Goal: Find specific page/section: Find specific page/section

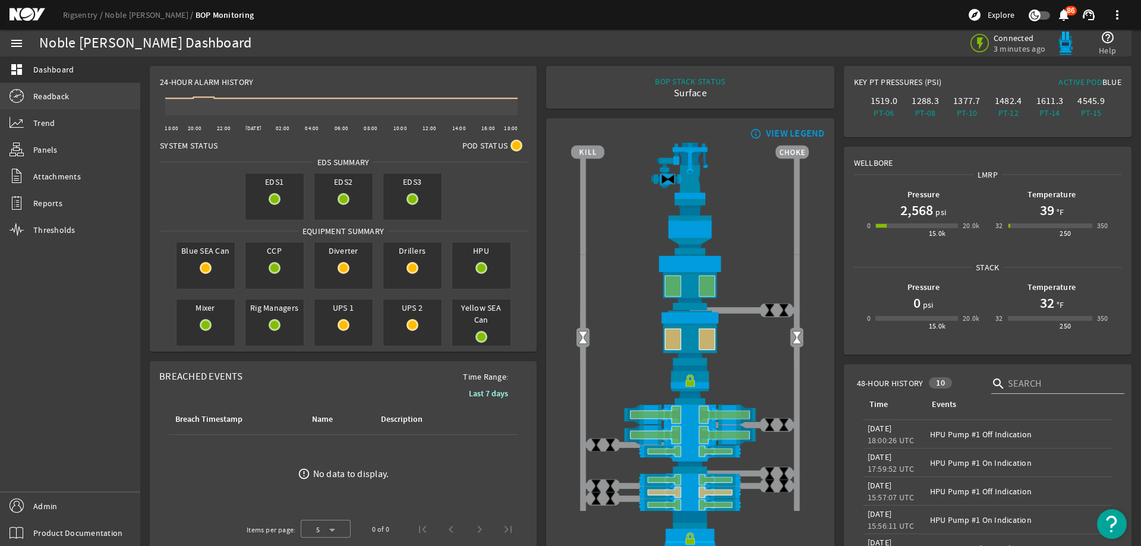
click at [81, 106] on link "Readback" at bounding box center [70, 96] width 140 height 26
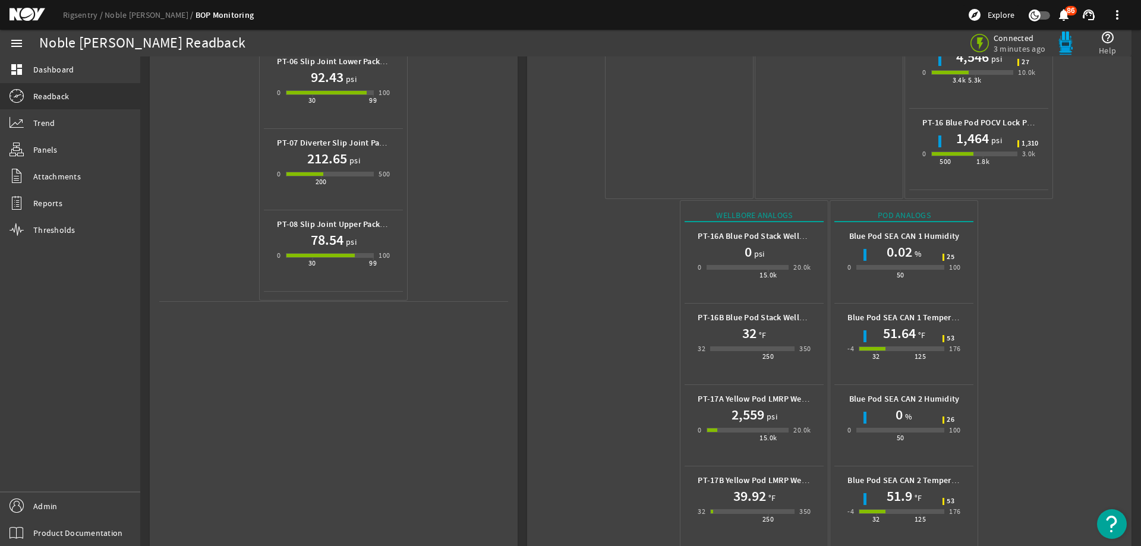
scroll to position [525, 0]
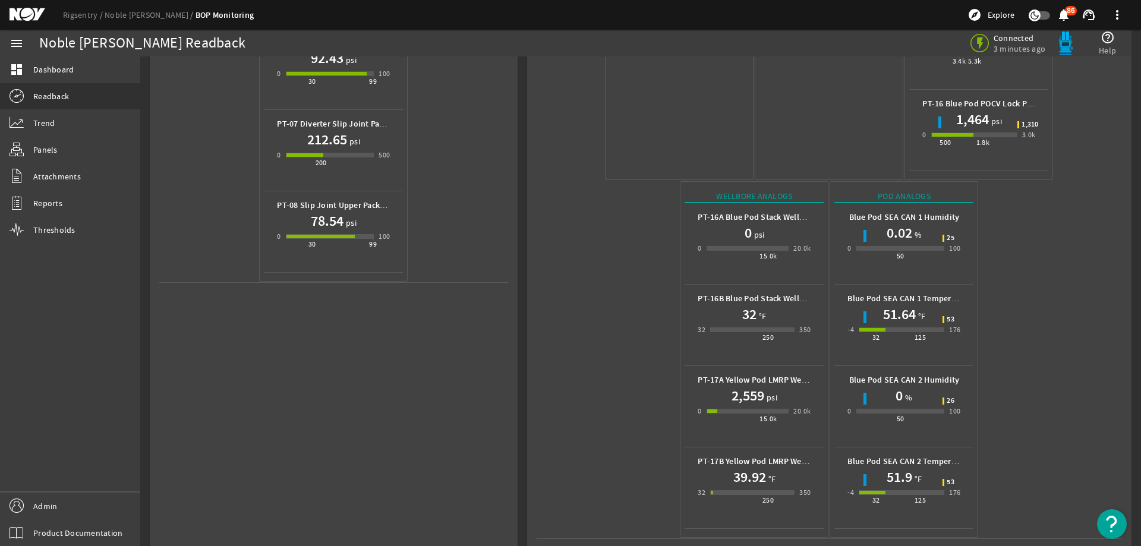
click at [29, 12] on mat-icon at bounding box center [36, 15] width 53 height 14
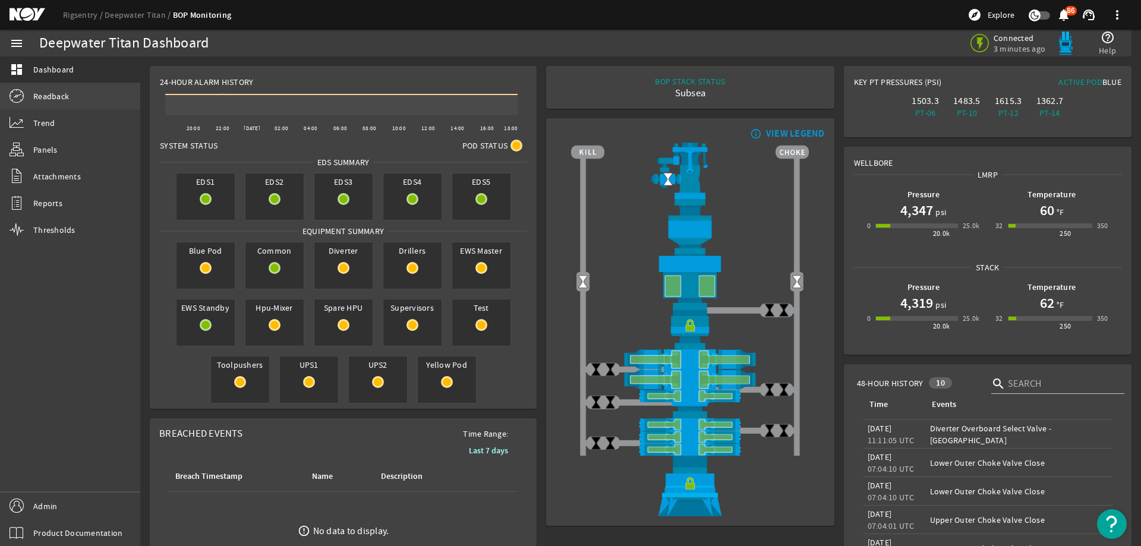
click at [72, 93] on link "Readback" at bounding box center [70, 96] width 140 height 26
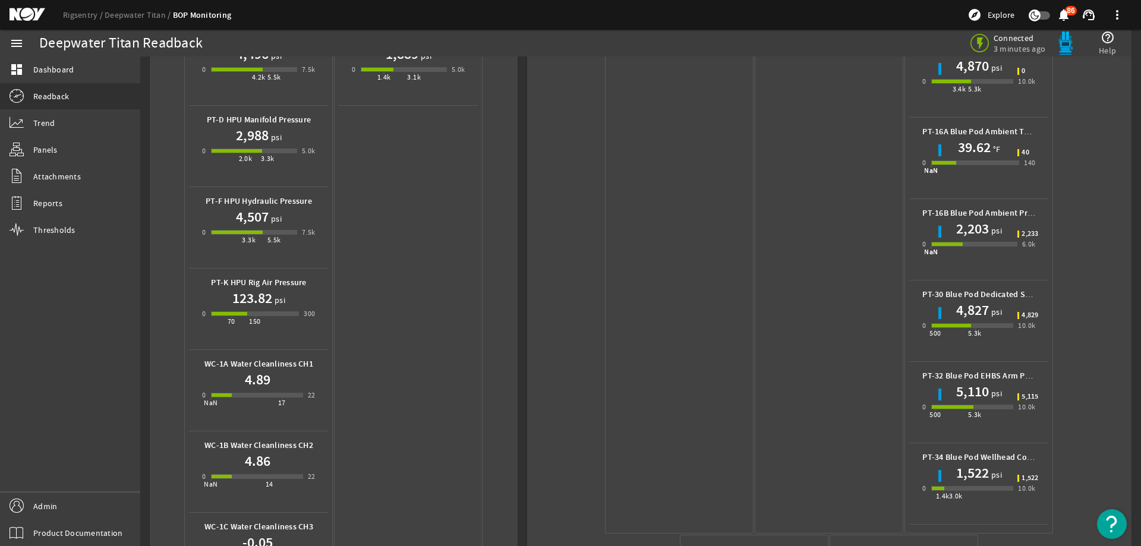
scroll to position [772, 0]
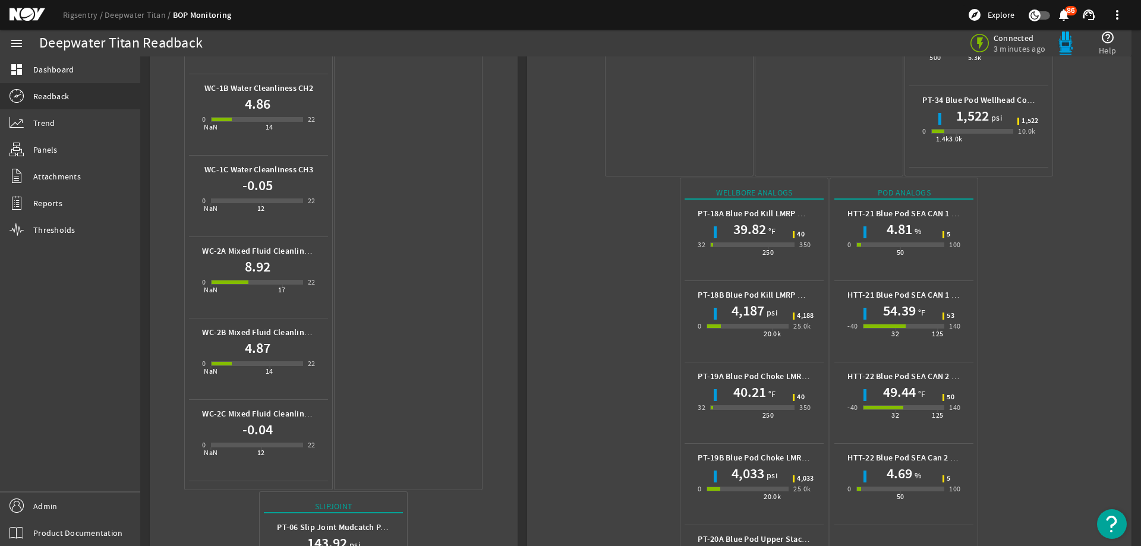
click at [21, 18] on mat-icon at bounding box center [36, 15] width 53 height 14
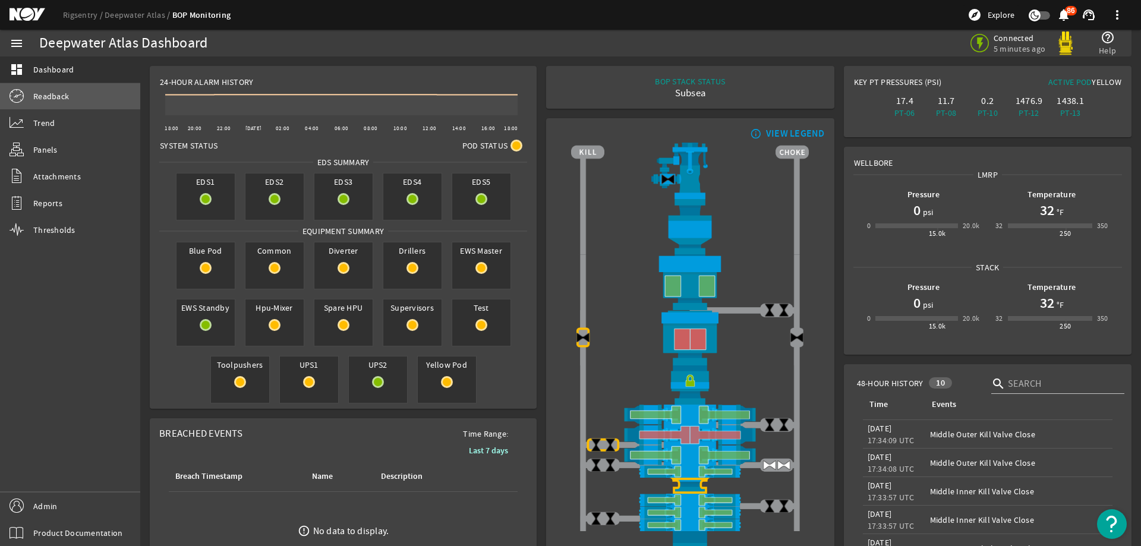
click at [65, 91] on span "Readback" at bounding box center [51, 96] width 36 height 12
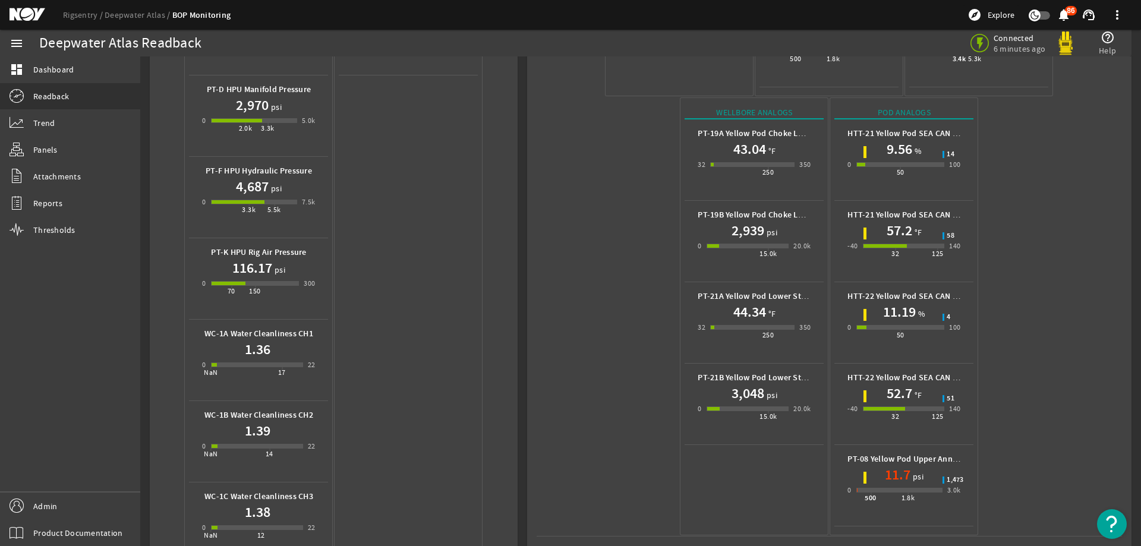
scroll to position [475, 0]
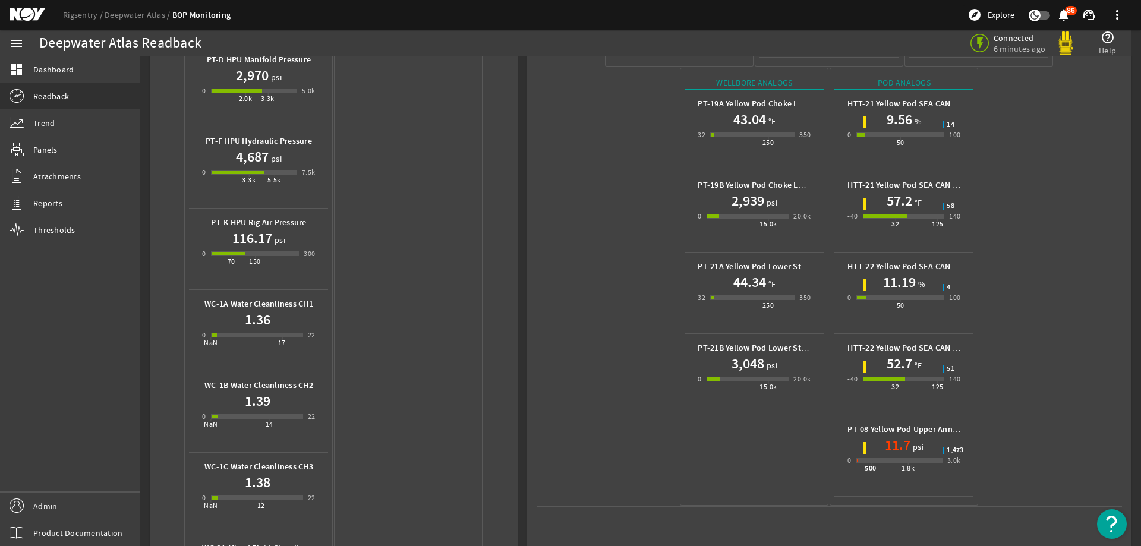
click at [24, 17] on mat-icon at bounding box center [36, 15] width 53 height 14
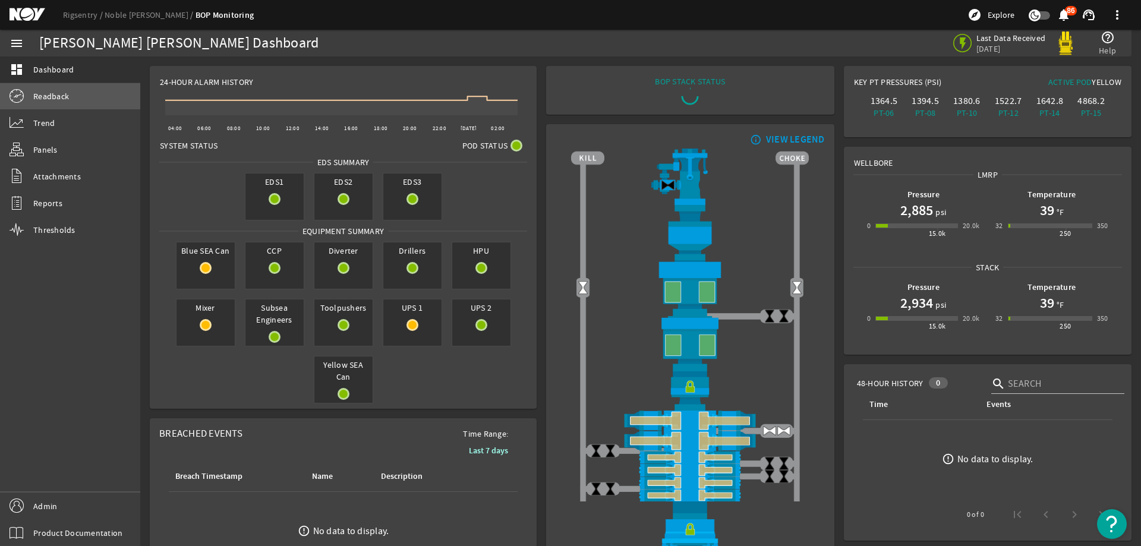
click at [40, 95] on span "Readback" at bounding box center [51, 96] width 36 height 12
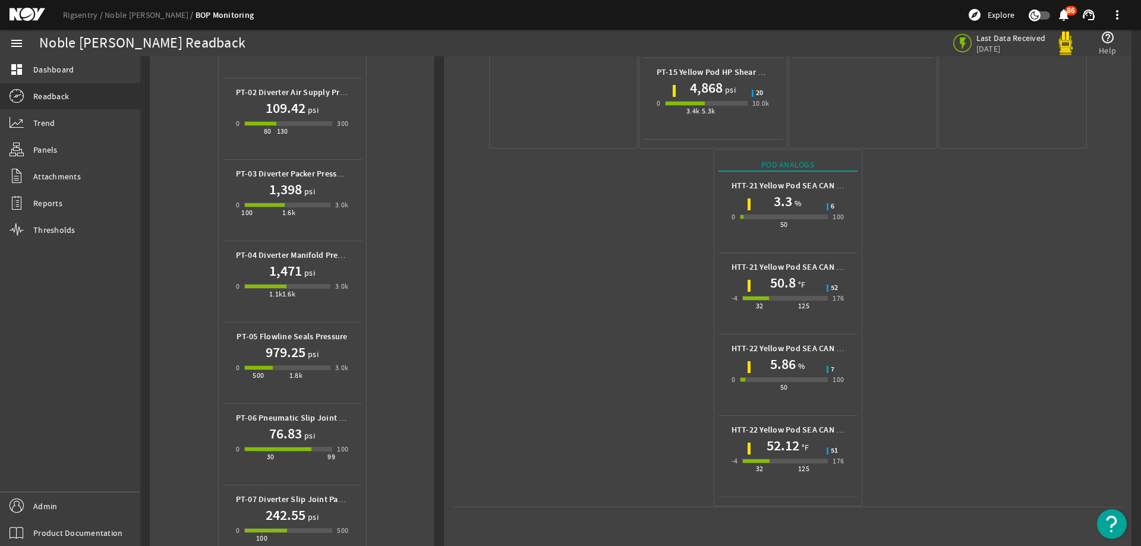
scroll to position [525, 0]
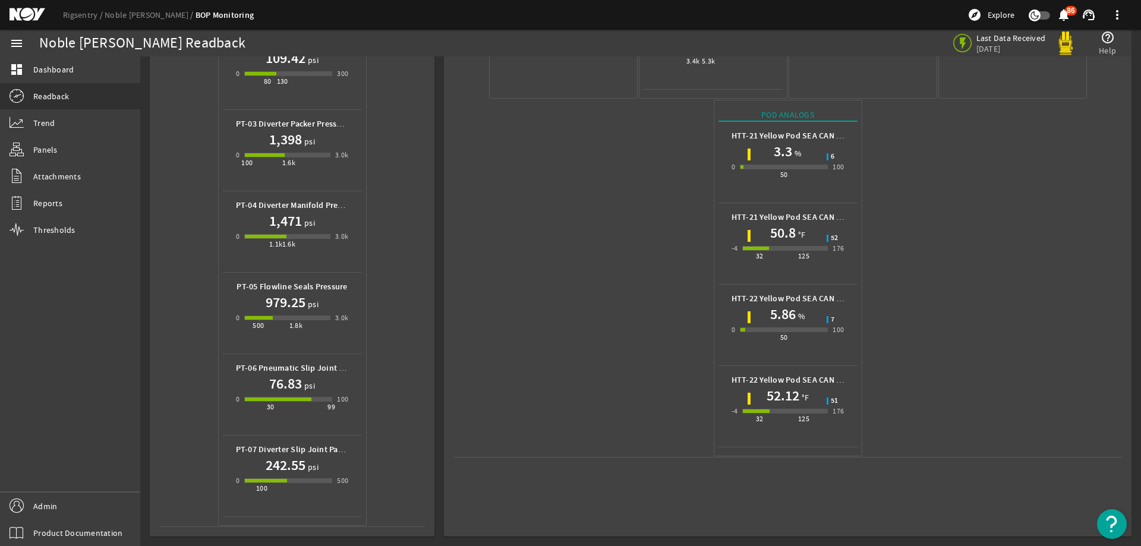
click at [21, 14] on mat-icon at bounding box center [36, 15] width 53 height 14
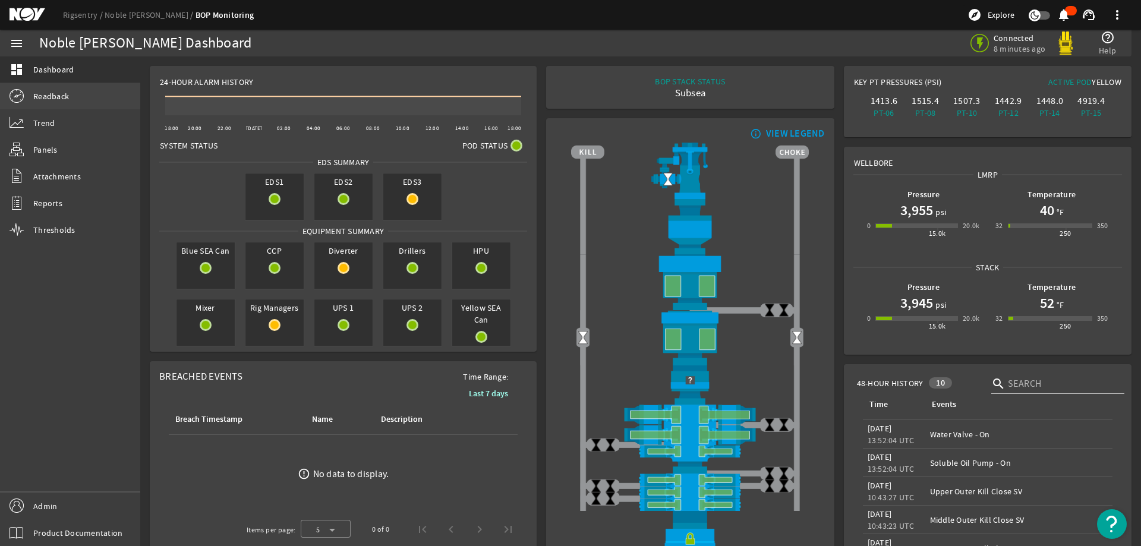
click at [54, 97] on span "Readback" at bounding box center [51, 96] width 36 height 12
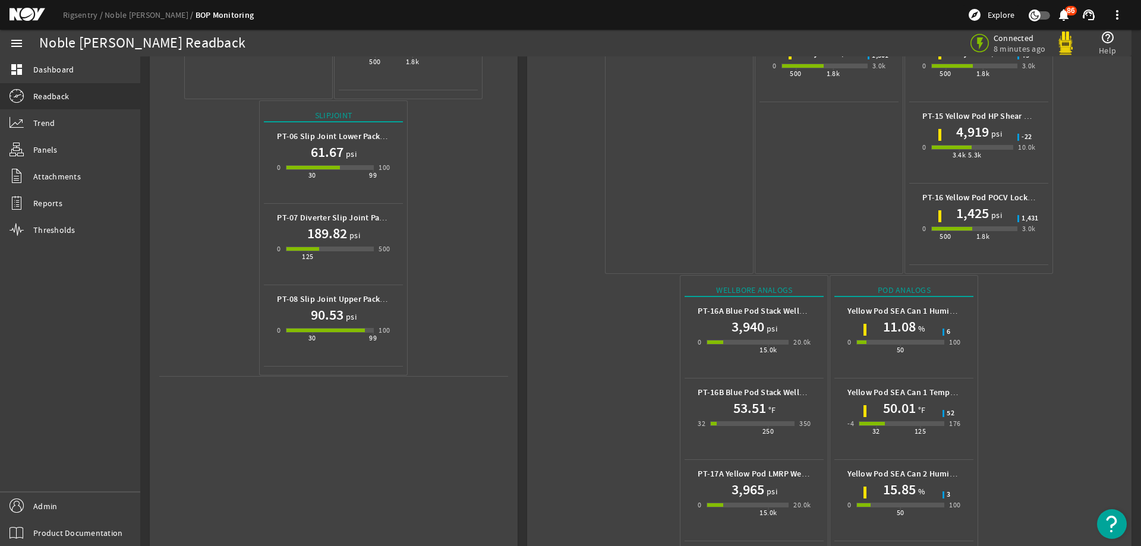
scroll to position [525, 0]
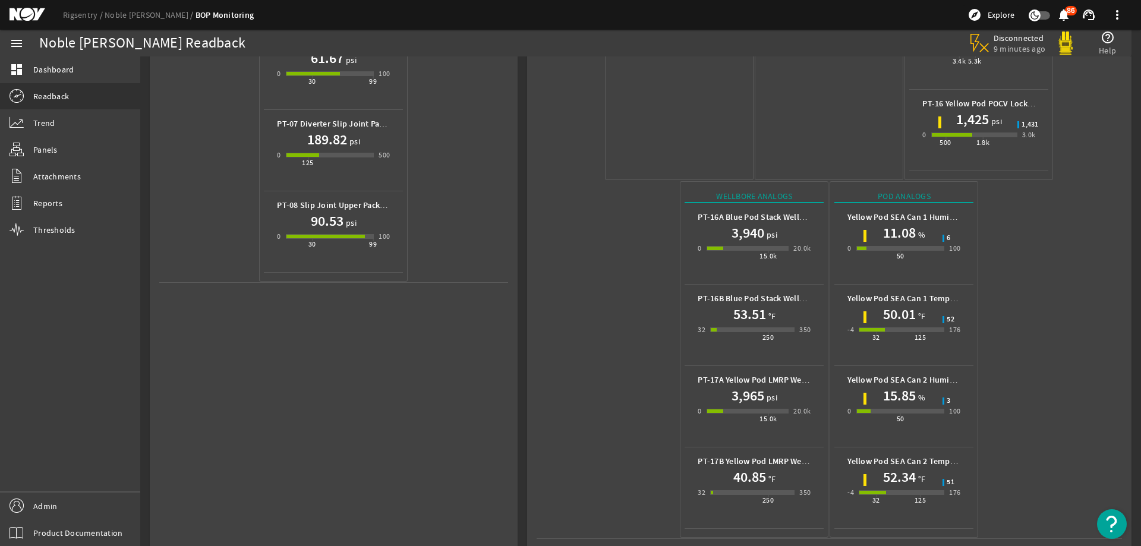
click at [23, 15] on mat-icon at bounding box center [36, 15] width 53 height 14
